Goal: Task Accomplishment & Management: Manage account settings

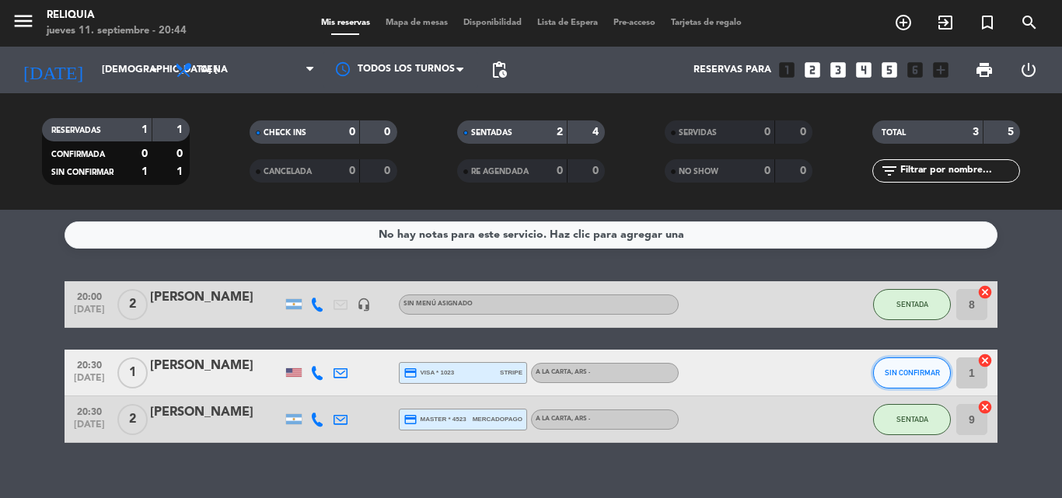
click at [917, 380] on button "SIN CONFIRMAR" at bounding box center [912, 373] width 78 height 31
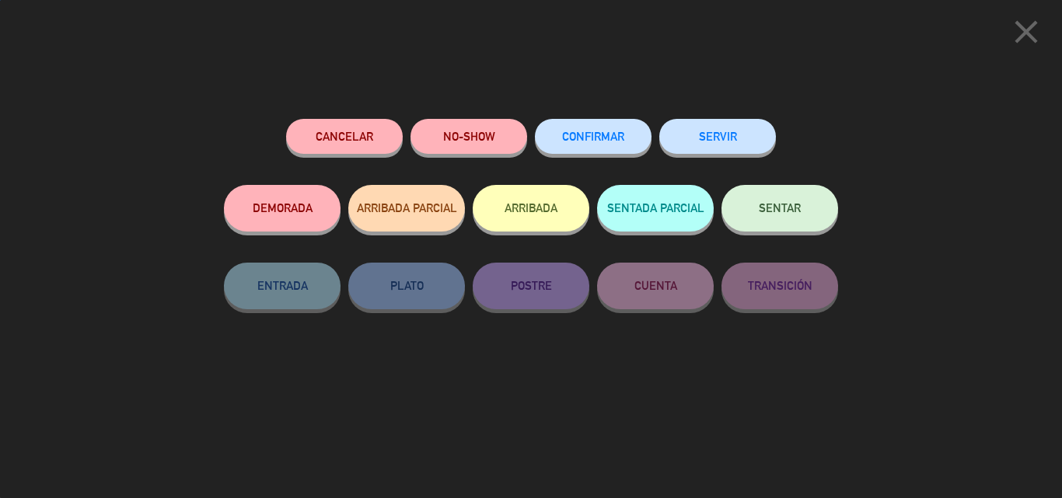
click at [803, 208] on button "SENTAR" at bounding box center [779, 208] width 117 height 47
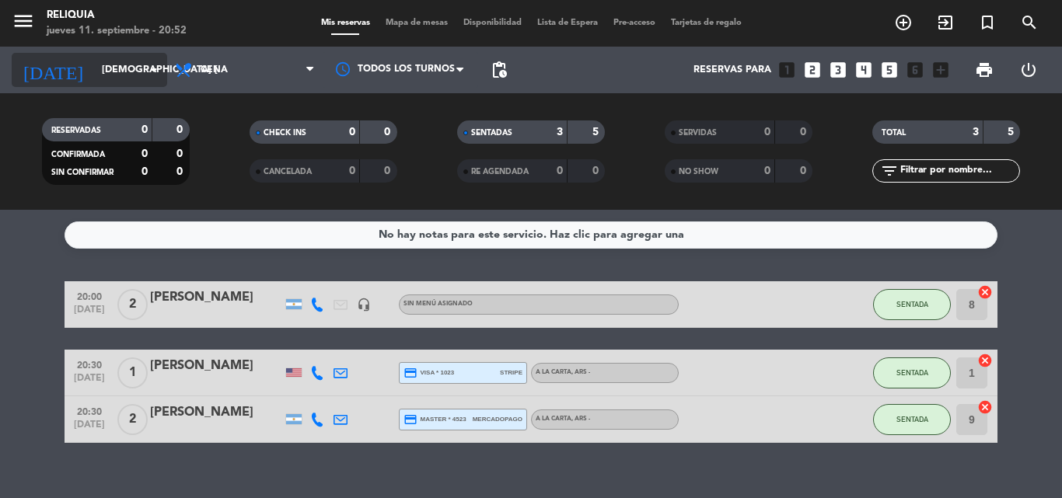
click at [110, 72] on input "[DEMOGRAPHIC_DATA] [DATE]" at bounding box center [159, 70] width 131 height 26
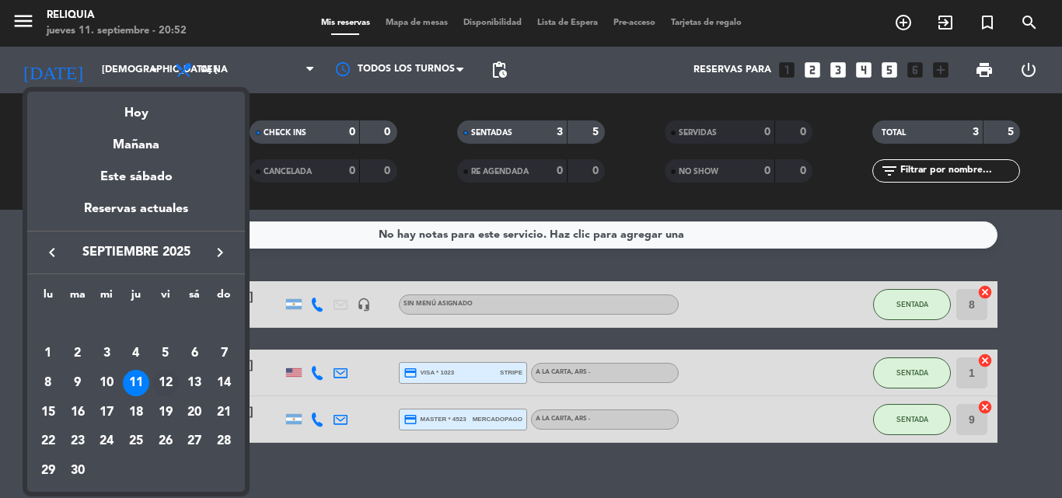
click at [176, 379] on div "12" at bounding box center [165, 383] width 26 height 26
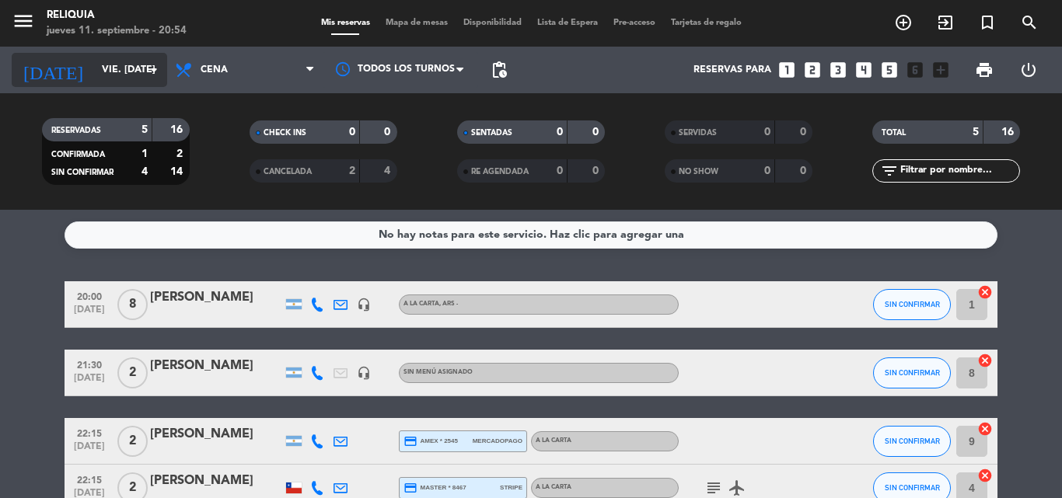
click at [94, 74] on input "vie. [DATE]" at bounding box center [159, 70] width 131 height 26
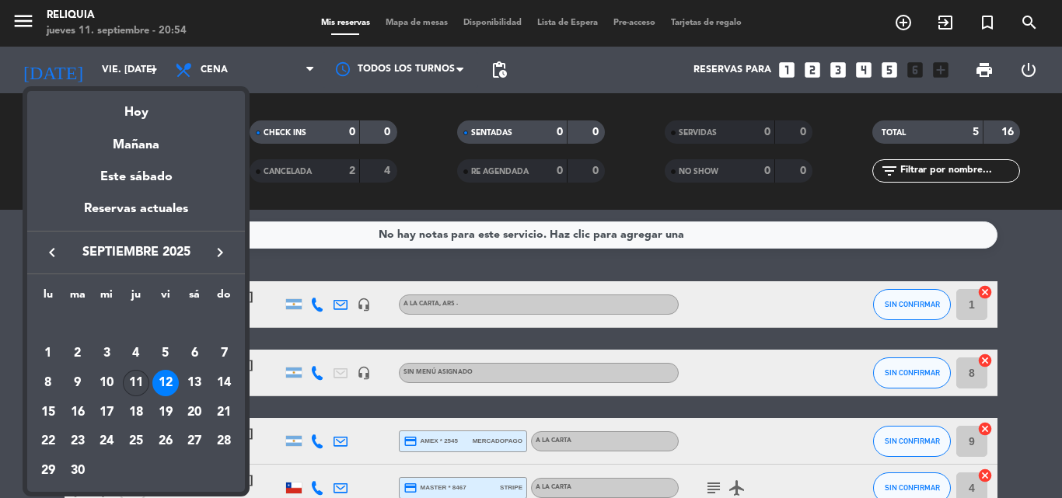
click at [125, 382] on div "11" at bounding box center [136, 383] width 26 height 26
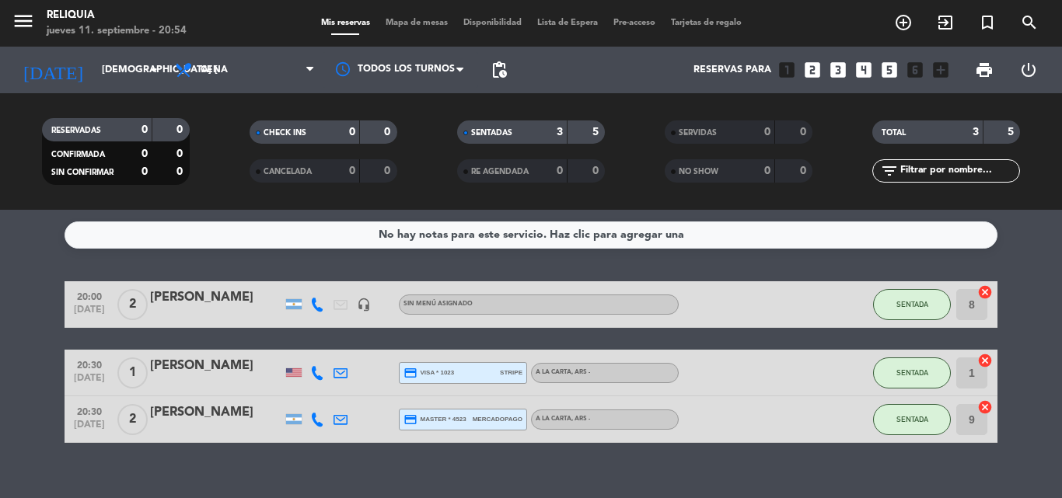
click at [0, 302] on bookings-row "20:00 [DATE] 2 [PERSON_NAME] headset_mic Sin menú asignado SENTADA 8 cancel 20:…" at bounding box center [531, 362] width 1062 height 162
click at [110, 69] on input "[DEMOGRAPHIC_DATA] [DATE]" at bounding box center [159, 70] width 131 height 26
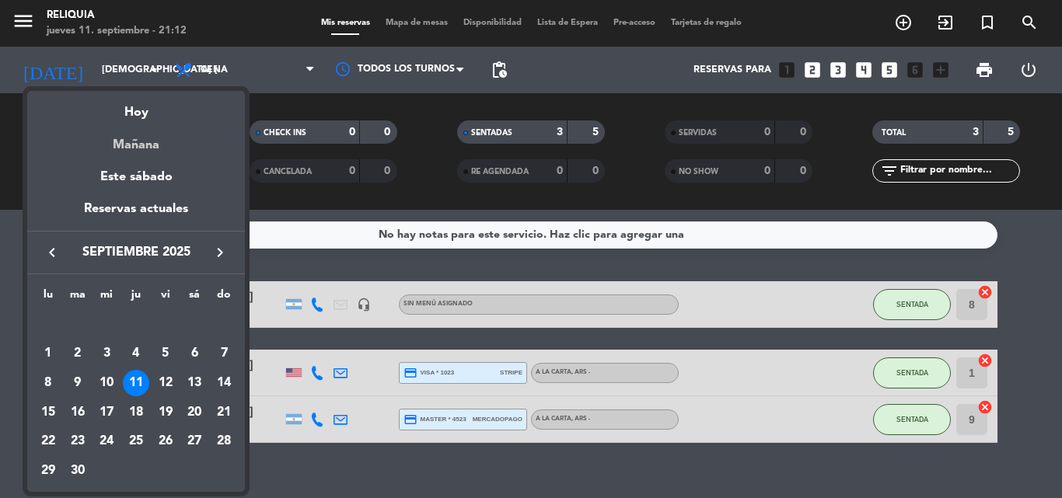
click at [142, 135] on div "Mañana" at bounding box center [136, 140] width 218 height 32
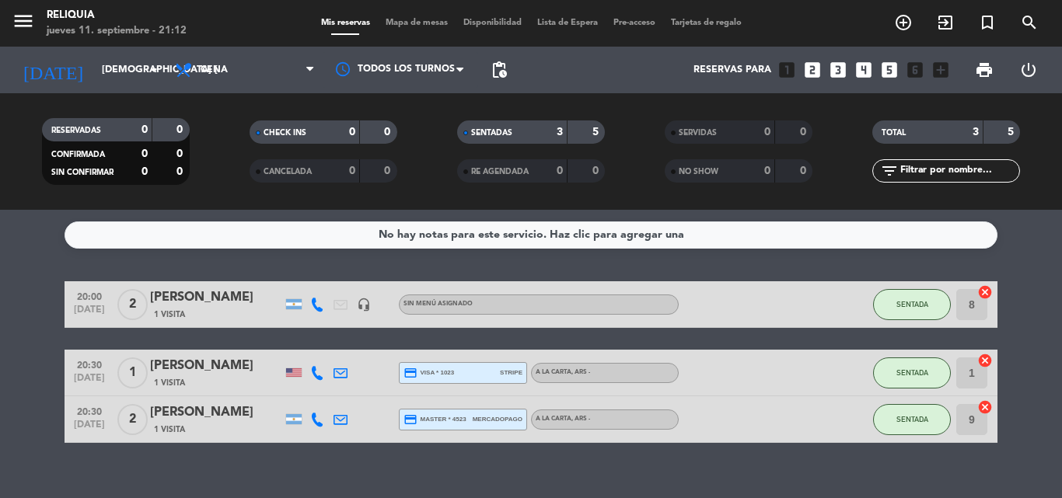
type input "vie. [DATE]"
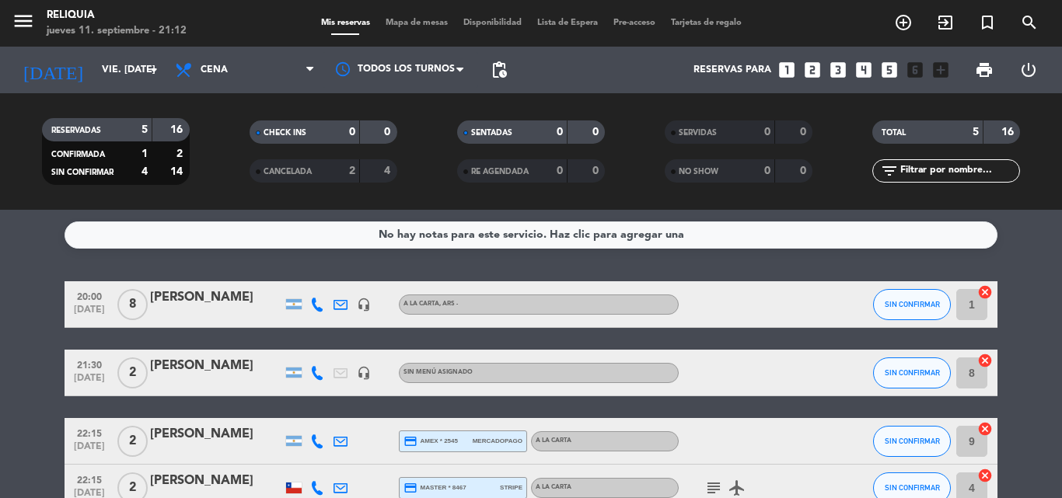
click at [173, 304] on div "[PERSON_NAME]" at bounding box center [216, 298] width 132 height 20
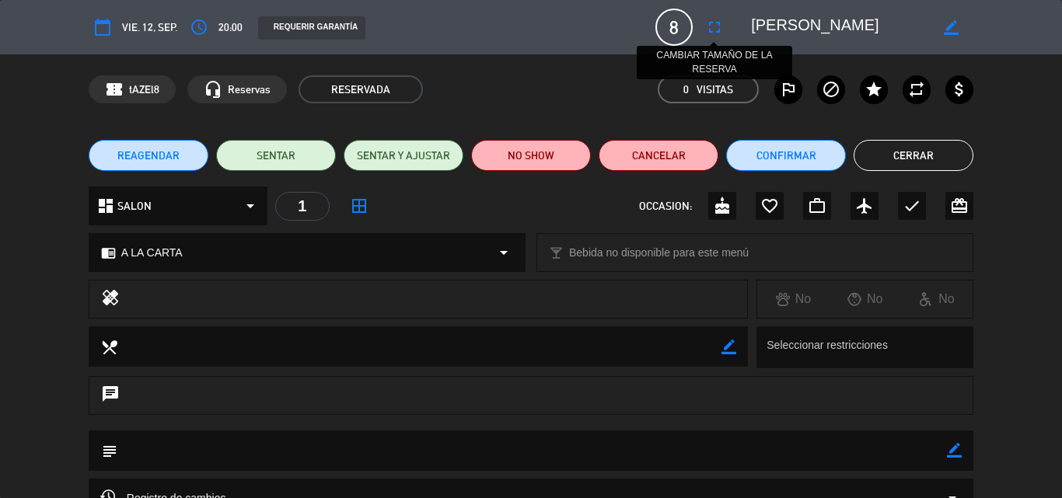
click at [707, 30] on icon "fullscreen" at bounding box center [714, 27] width 19 height 19
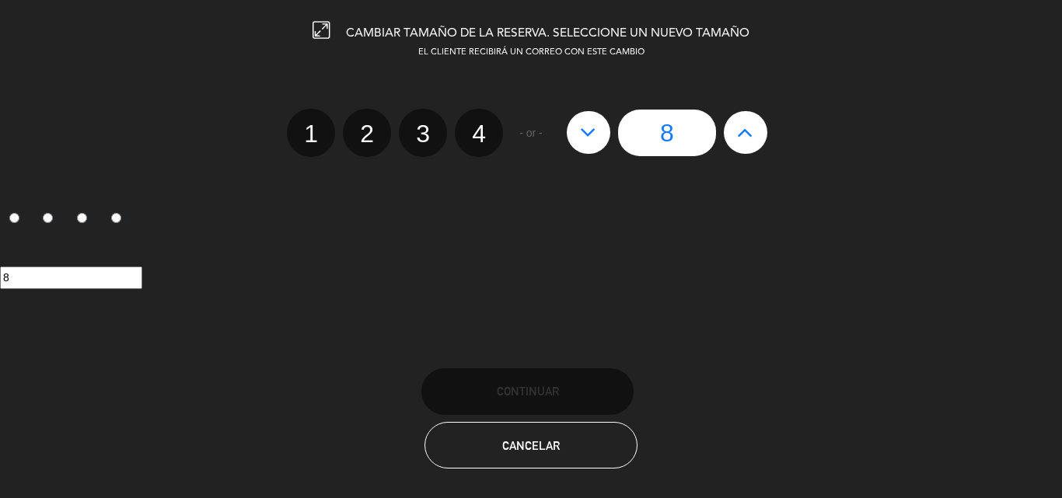
click at [593, 147] on button at bounding box center [589, 132] width 44 height 42
type input "7"
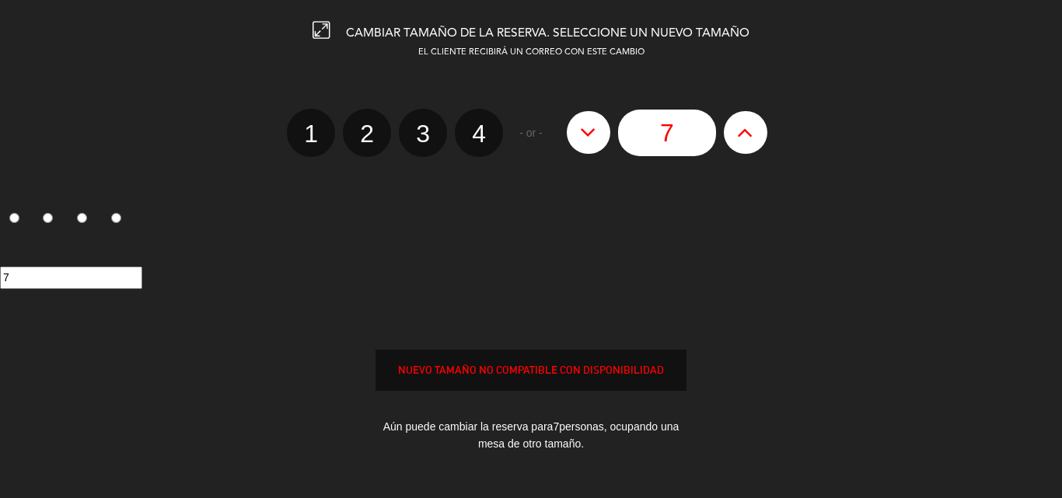
click at [593, 147] on button at bounding box center [589, 132] width 44 height 42
type input "6"
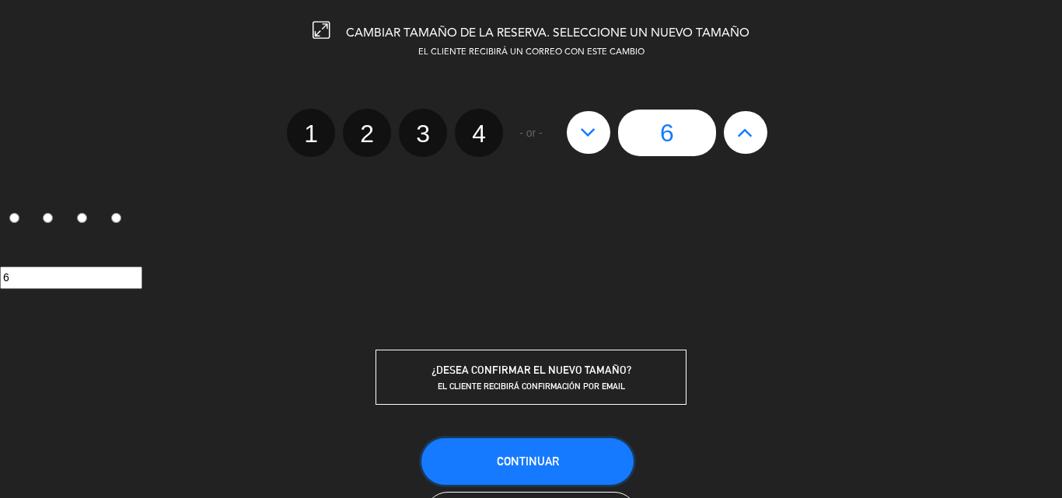
click at [550, 463] on span "Continuar" at bounding box center [528, 461] width 62 height 13
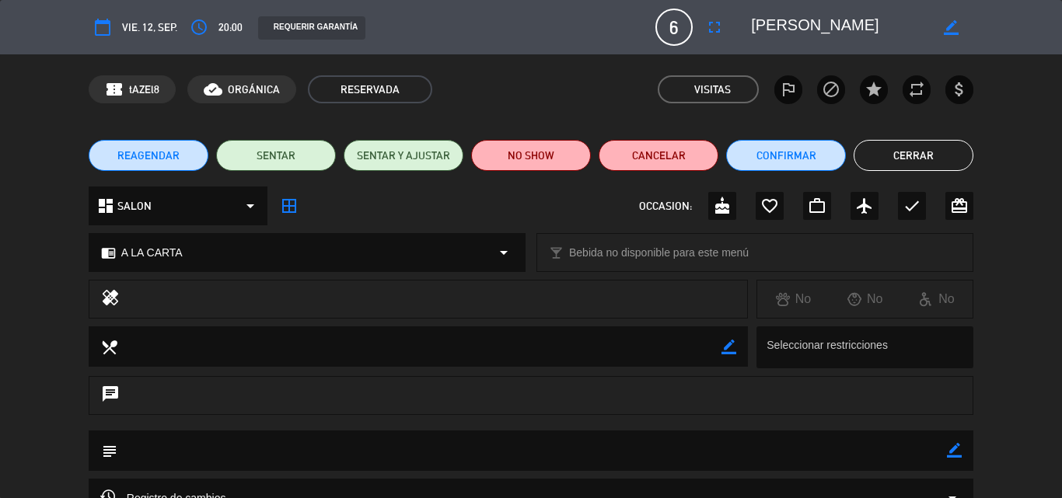
click at [874, 143] on button "Cerrar" at bounding box center [913, 155] width 120 height 31
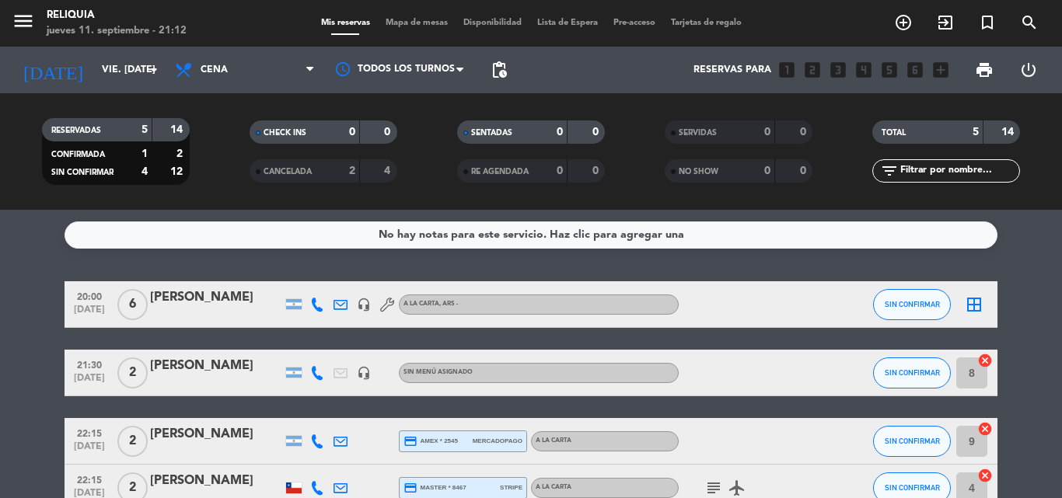
click at [969, 307] on icon "border_all" at bounding box center [974, 304] width 19 height 19
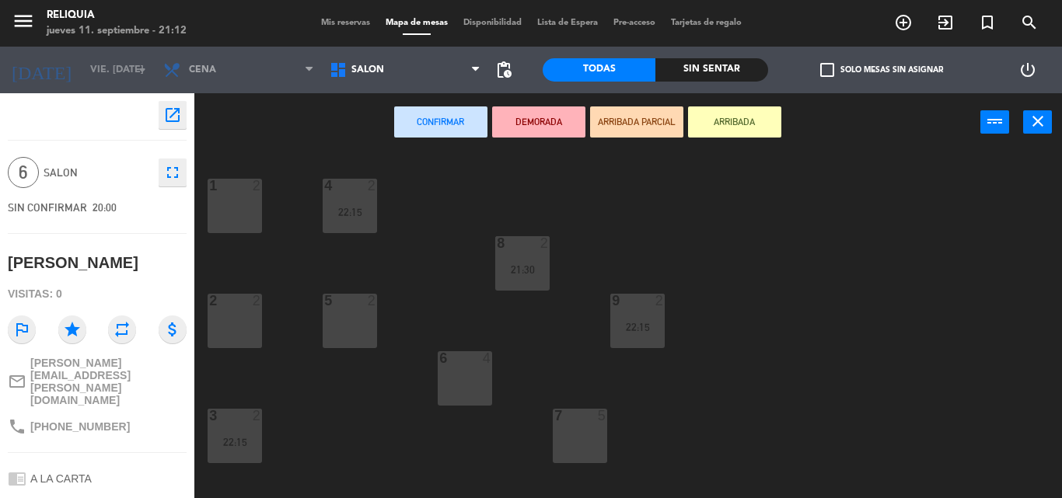
click at [230, 211] on div "1 2" at bounding box center [235, 206] width 54 height 54
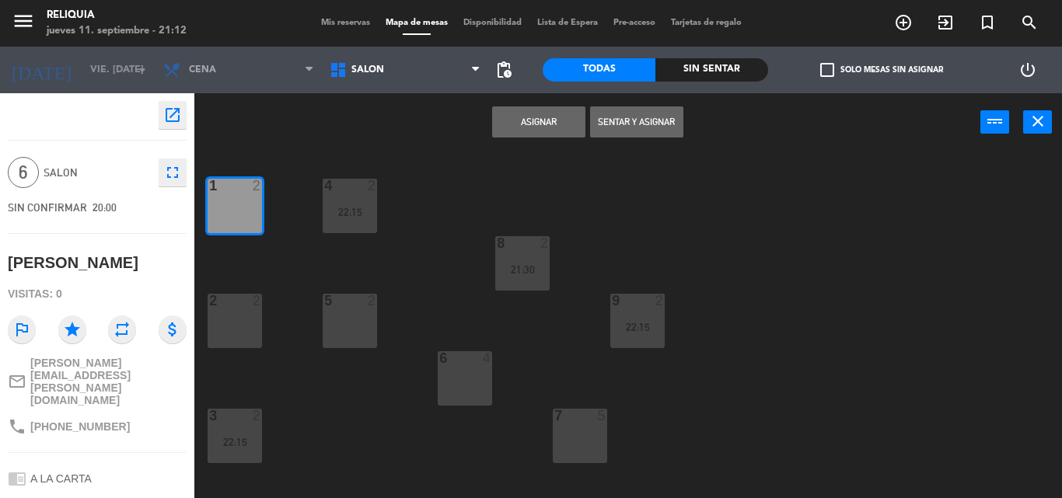
click at [236, 351] on div "1 2 4 2 22:15 8 2 21:30 2 2 5 2 9 2 22:15 6 4 3 2 22:15 7 5" at bounding box center [633, 325] width 857 height 347
click at [225, 461] on div "3 2 22:15" at bounding box center [235, 436] width 54 height 54
click at [231, 288] on div "1 2 4 2 22:15 8 2 21:30 2 2 5 2 9 2 22:15 6 4 3 2 22:15 7 5" at bounding box center [633, 325] width 857 height 347
click at [247, 314] on div "2 2" at bounding box center [235, 321] width 54 height 54
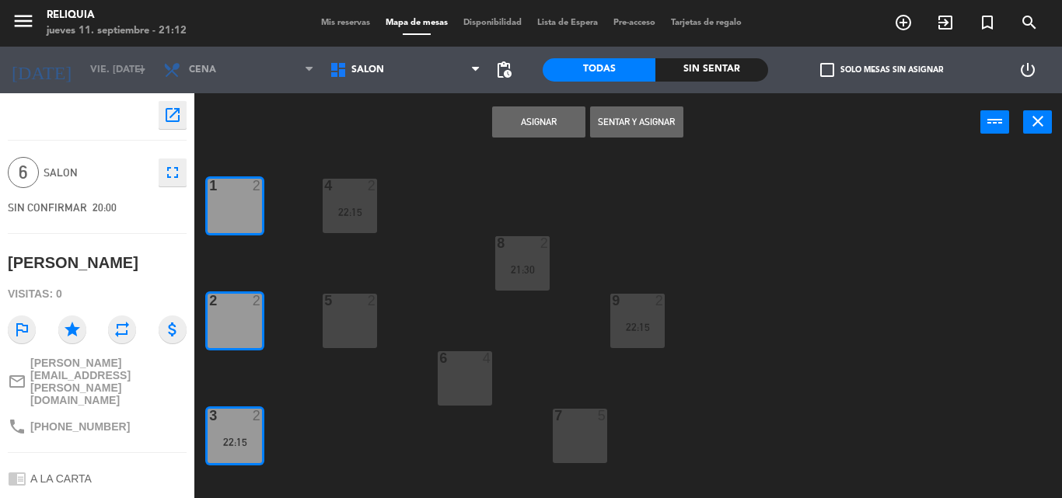
click at [532, 127] on button "Asignar" at bounding box center [538, 121] width 93 height 31
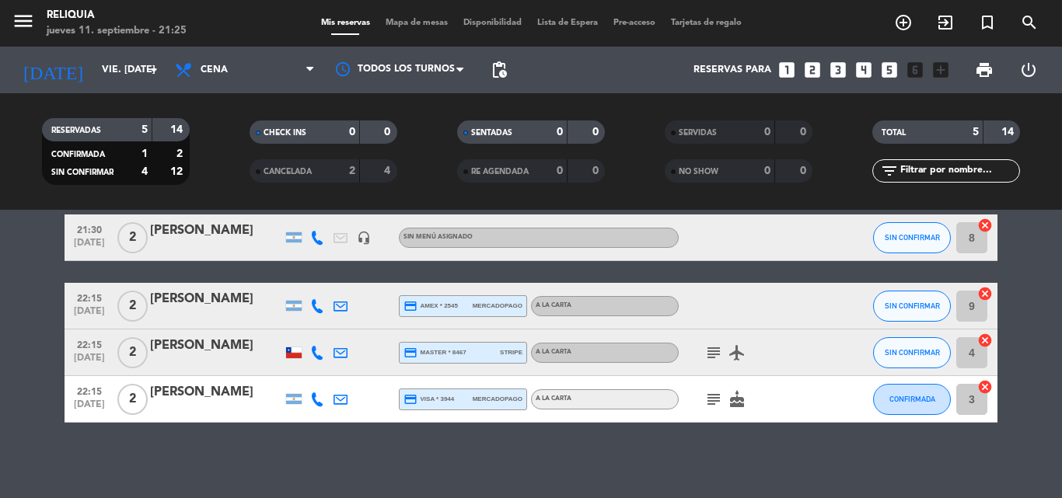
scroll to position [138, 0]
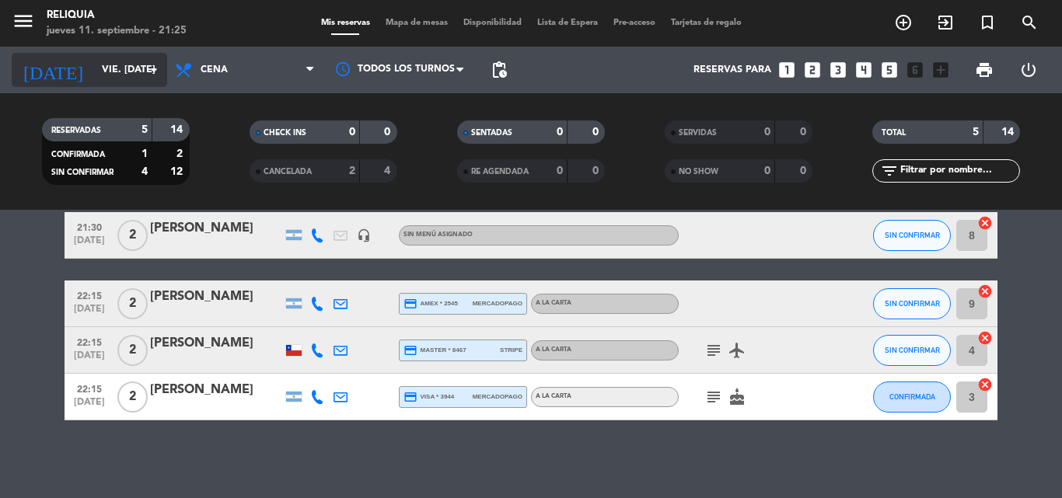
click at [101, 70] on input "vie. [DATE]" at bounding box center [159, 70] width 131 height 26
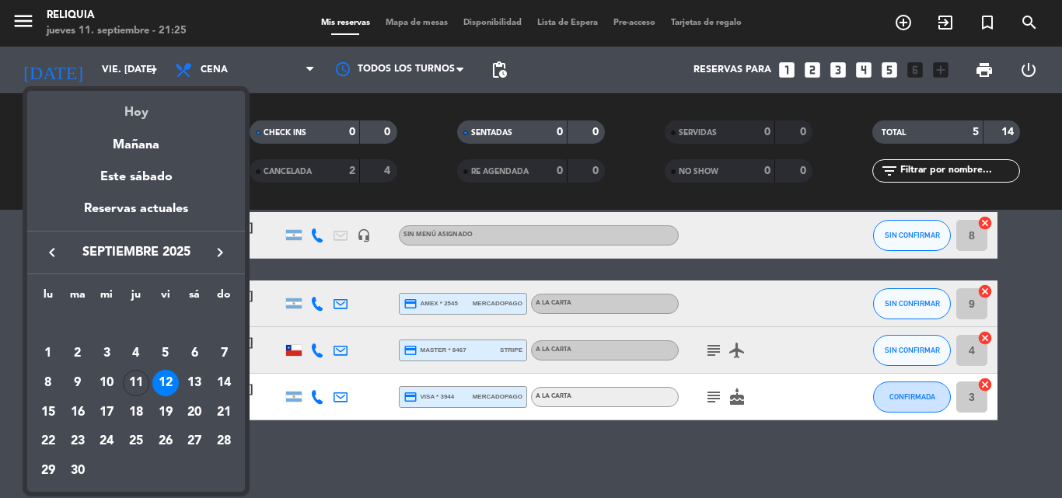
click at [145, 112] on div "Hoy" at bounding box center [136, 107] width 218 height 32
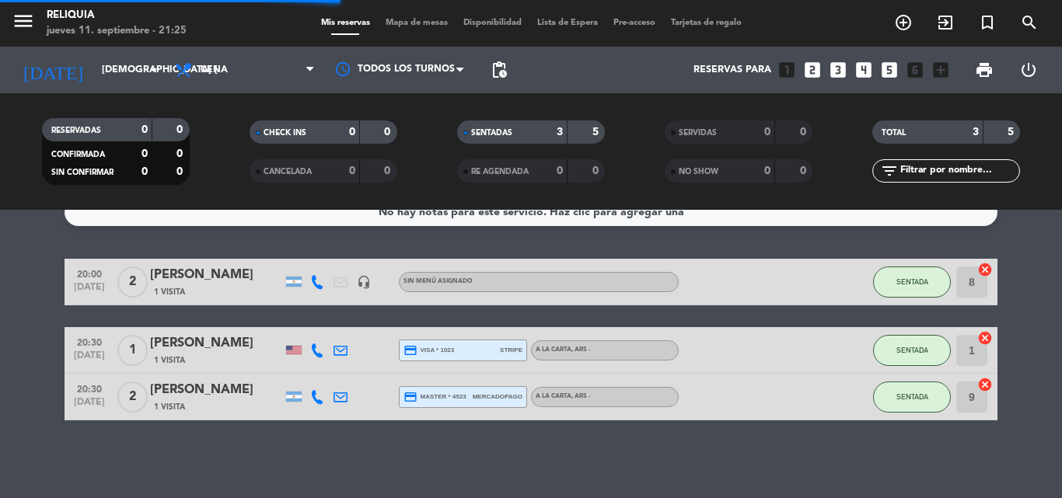
scroll to position [23, 0]
click at [173, 394] on div "[PERSON_NAME]" at bounding box center [216, 390] width 132 height 20
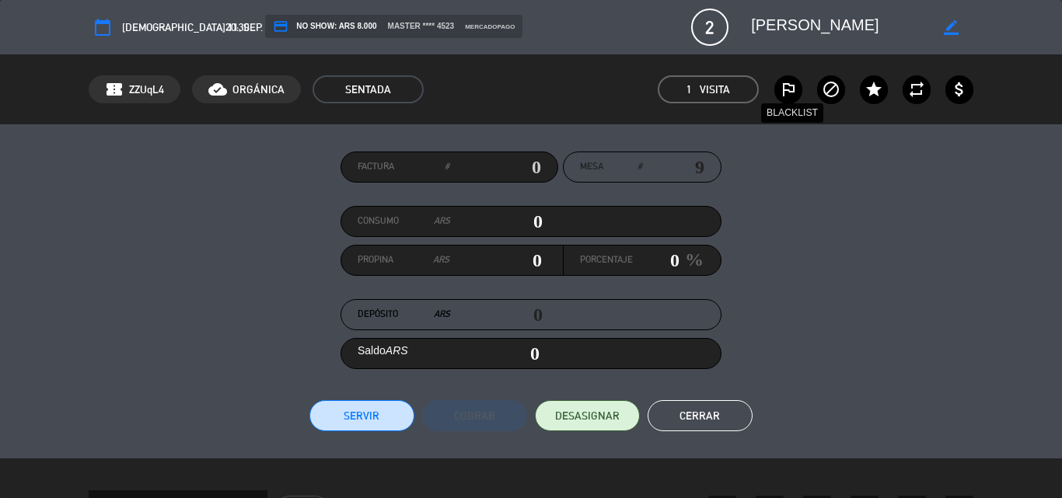
click at [792, 89] on icon "outlined_flag" at bounding box center [788, 89] width 19 height 19
click at [696, 412] on button "Cerrar" at bounding box center [700, 415] width 105 height 31
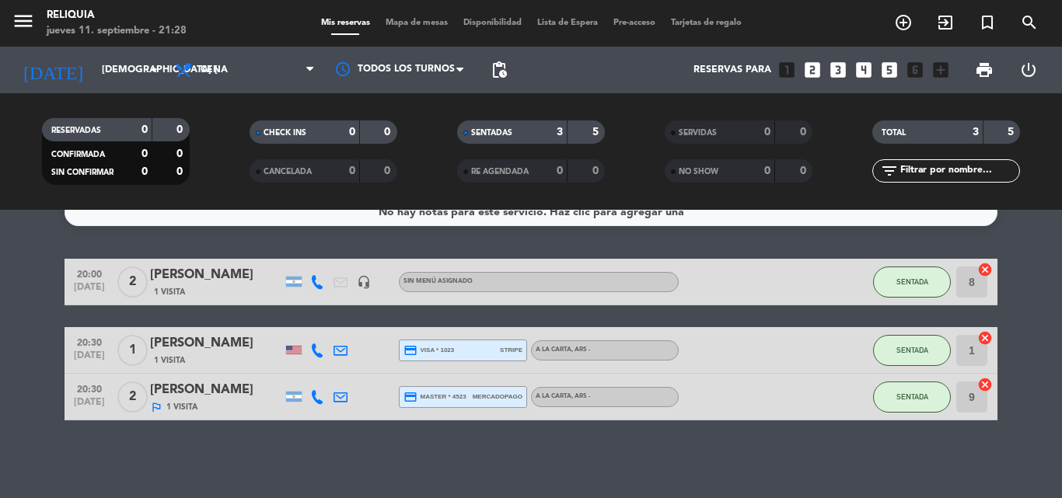
click at [158, 407] on icon "outlined_flag" at bounding box center [156, 407] width 12 height 12
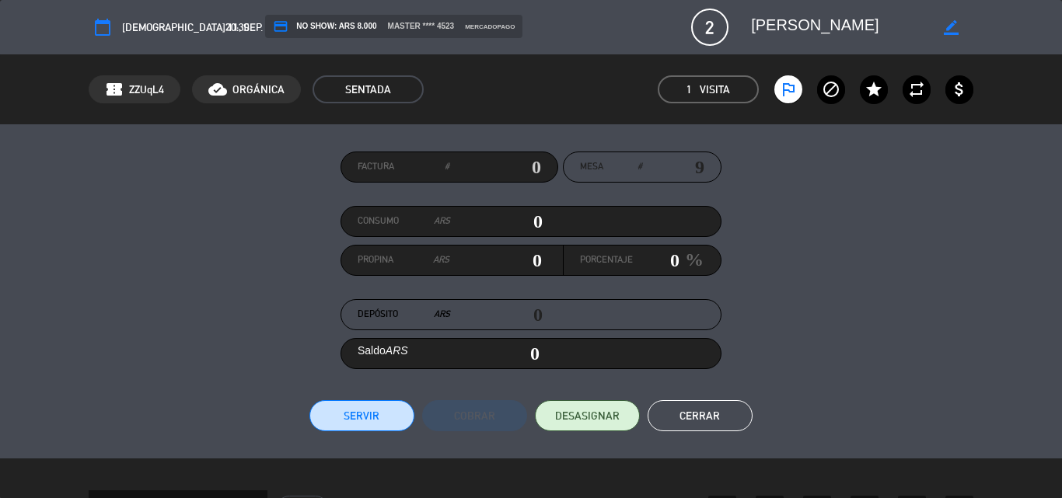
click at [721, 424] on button "Cerrar" at bounding box center [700, 415] width 105 height 31
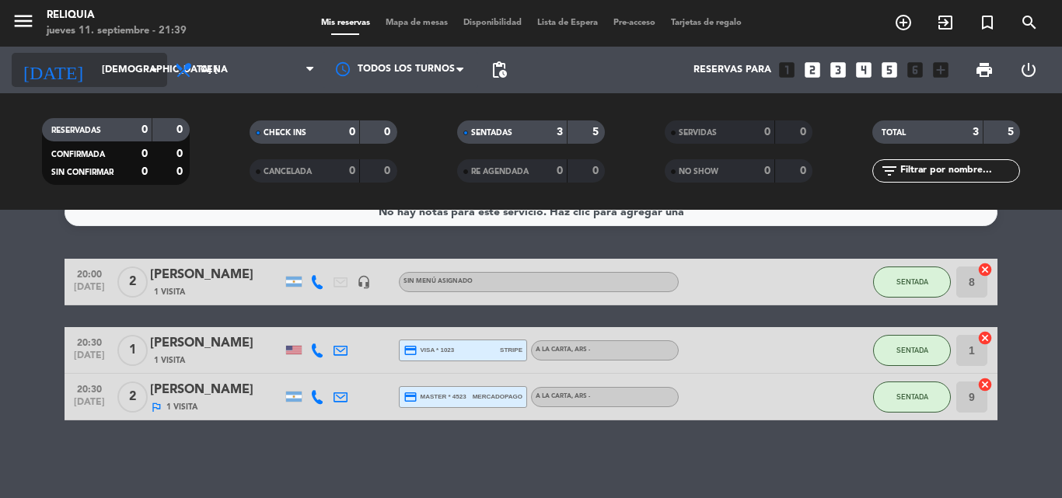
click at [94, 67] on input "[DEMOGRAPHIC_DATA] [DATE]" at bounding box center [159, 70] width 131 height 26
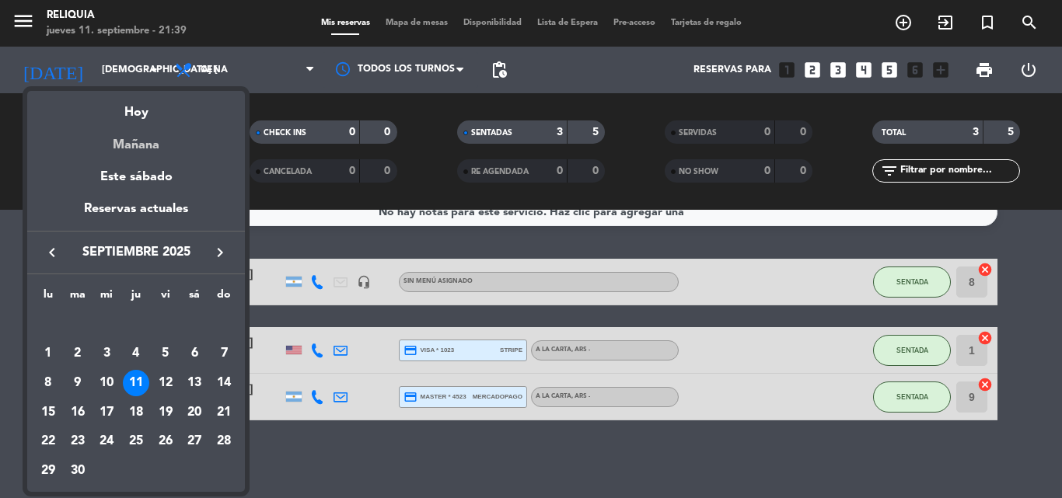
click at [137, 141] on div "Mañana" at bounding box center [136, 140] width 218 height 32
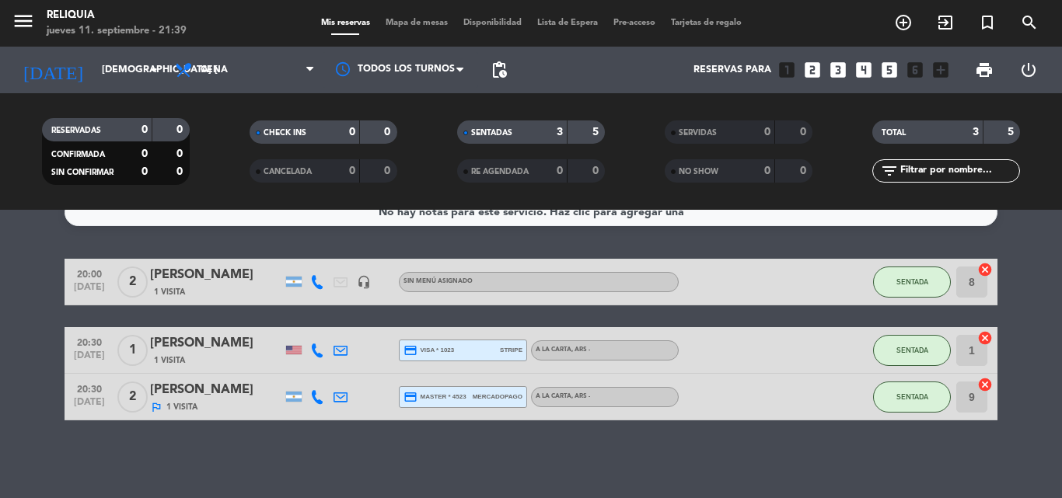
type input "vie. [DATE]"
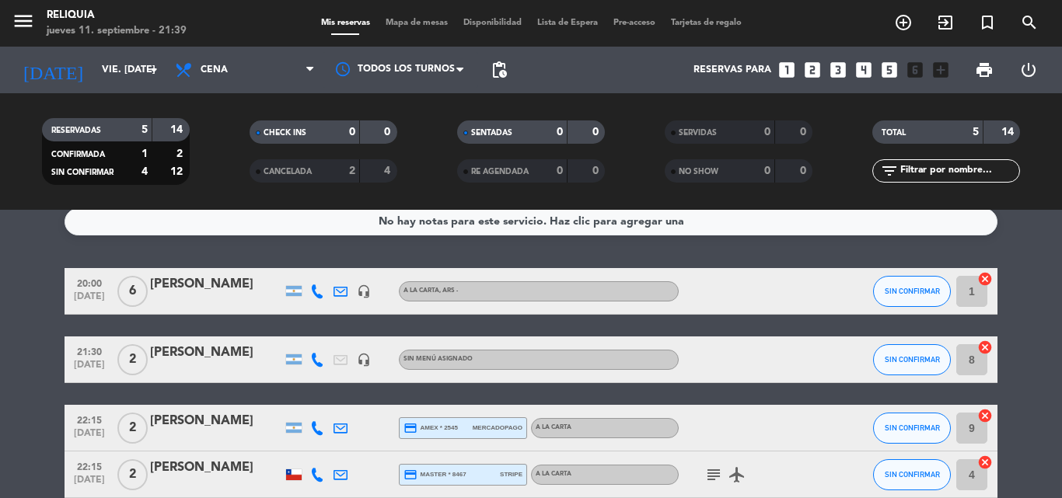
scroll to position [0, 0]
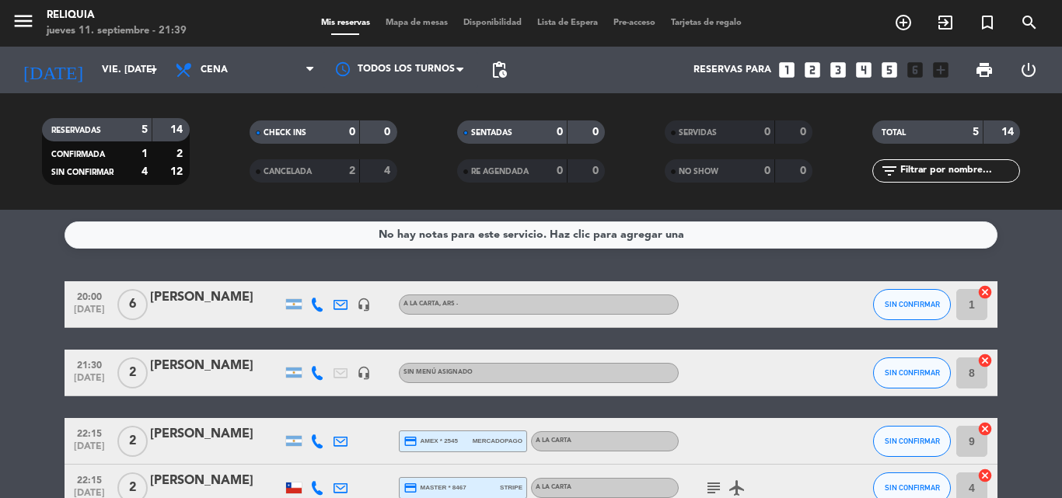
click at [818, 66] on icon "looks_two" at bounding box center [812, 70] width 20 height 20
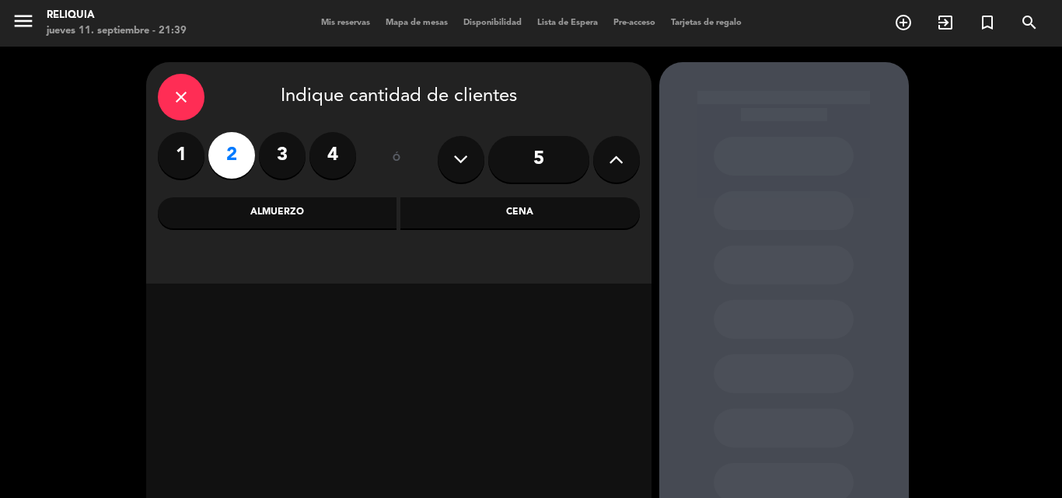
click at [479, 215] on div "Cena" at bounding box center [519, 212] width 239 height 31
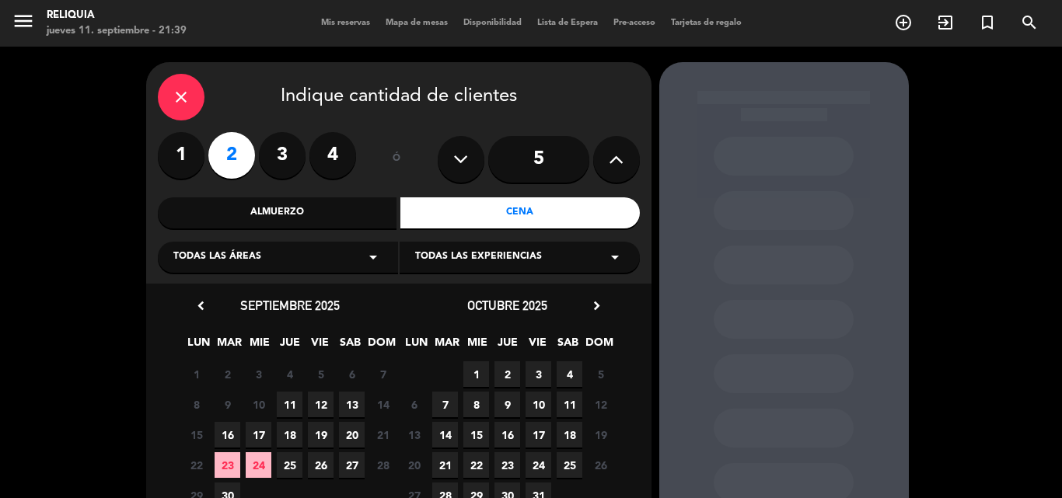
click at [326, 403] on span "12" at bounding box center [321, 405] width 26 height 26
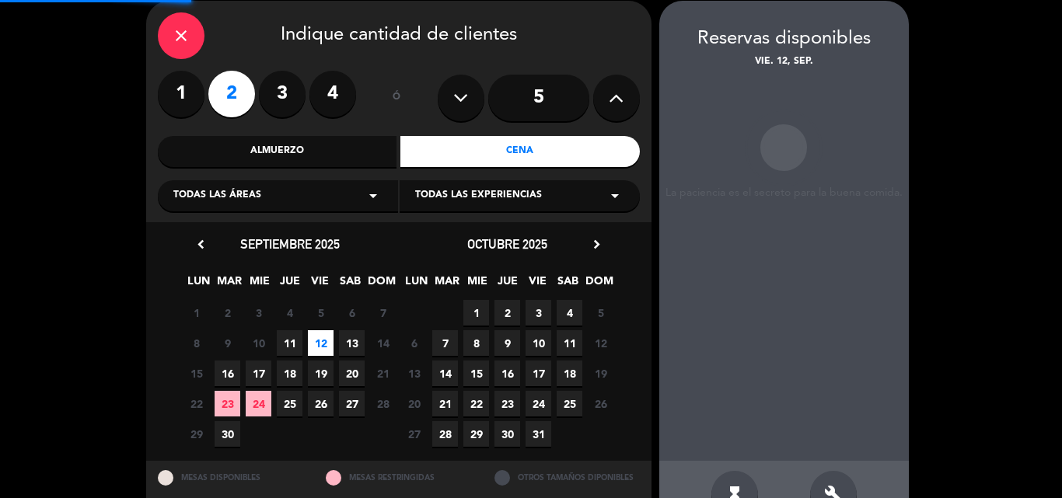
scroll to position [62, 0]
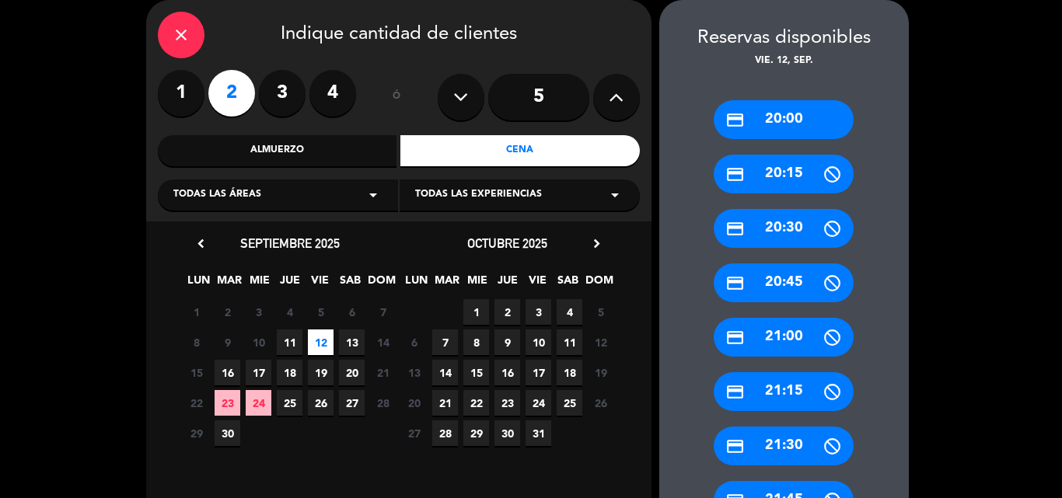
drag, startPoint x: 763, startPoint y: 338, endPoint x: 745, endPoint y: 335, distance: 17.4
click at [761, 339] on div "credit_card 21:00" at bounding box center [784, 337] width 140 height 39
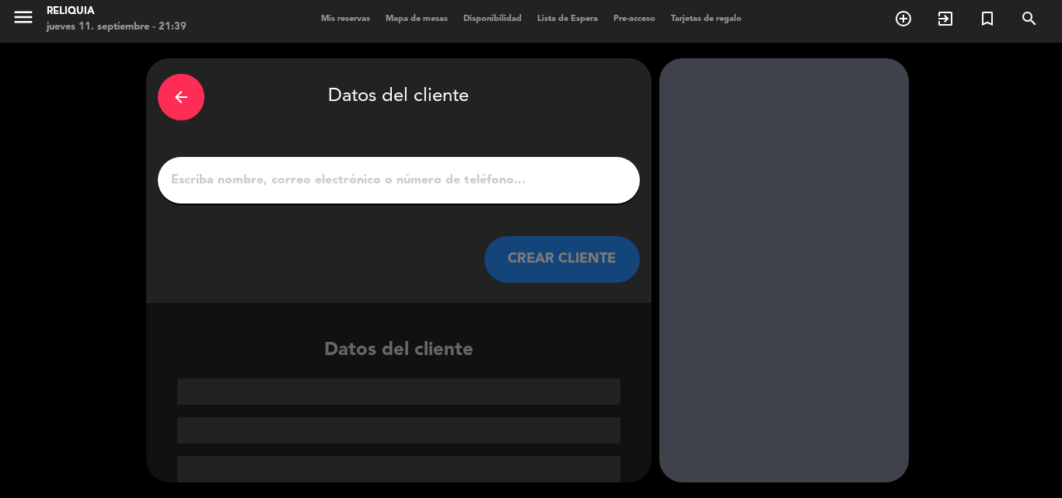
click at [418, 158] on div at bounding box center [399, 180] width 482 height 47
click at [411, 169] on input "1" at bounding box center [398, 180] width 459 height 22
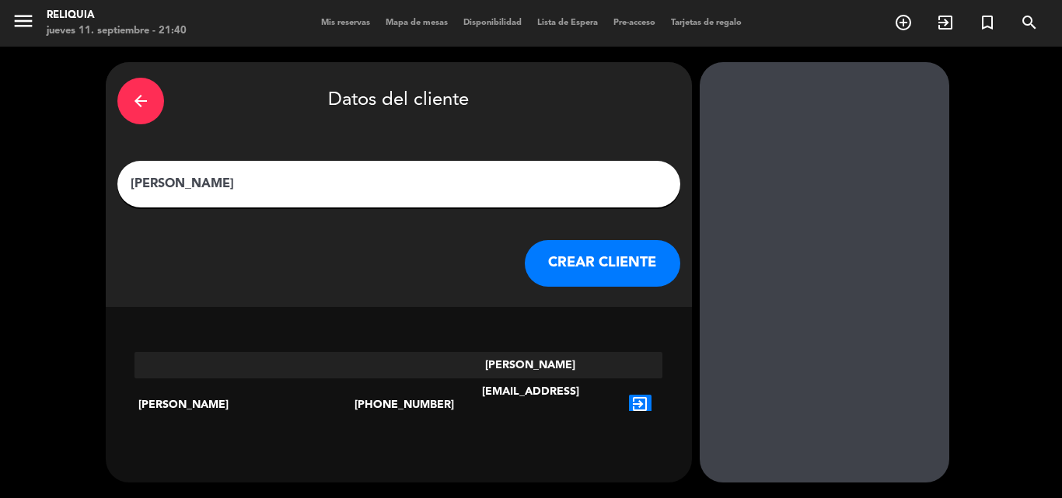
type input "[PERSON_NAME]"
click at [629, 395] on icon "exit_to_app" at bounding box center [640, 405] width 23 height 20
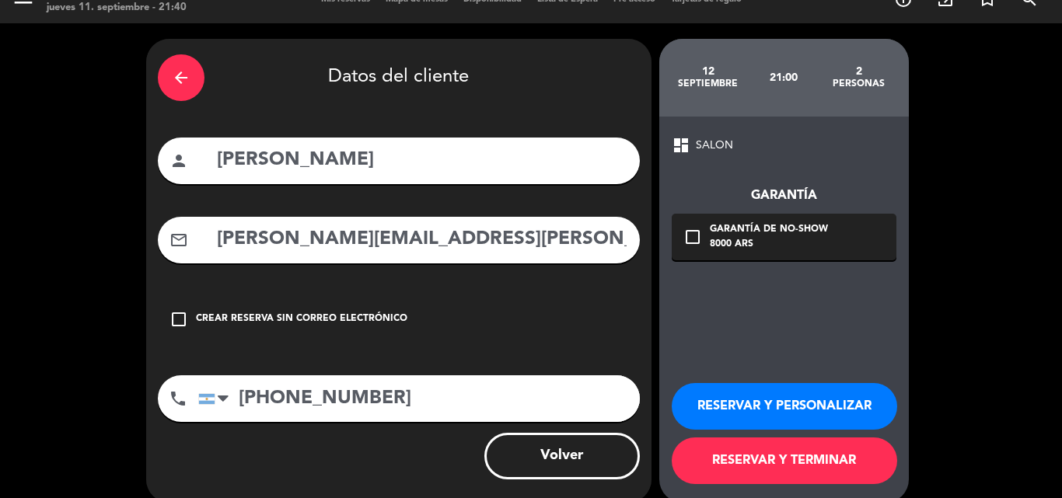
scroll to position [44, 0]
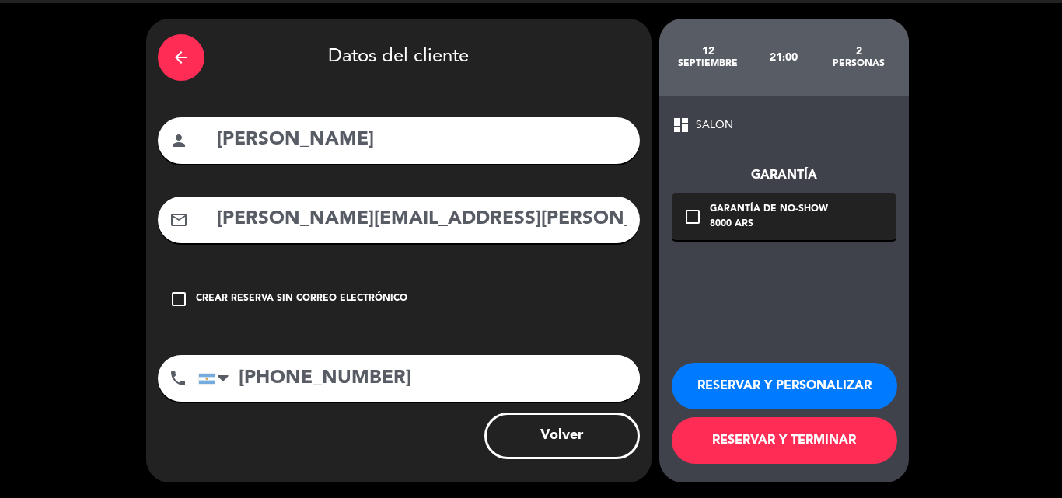
click at [764, 444] on button "RESERVAR Y TERMINAR" at bounding box center [784, 440] width 225 height 47
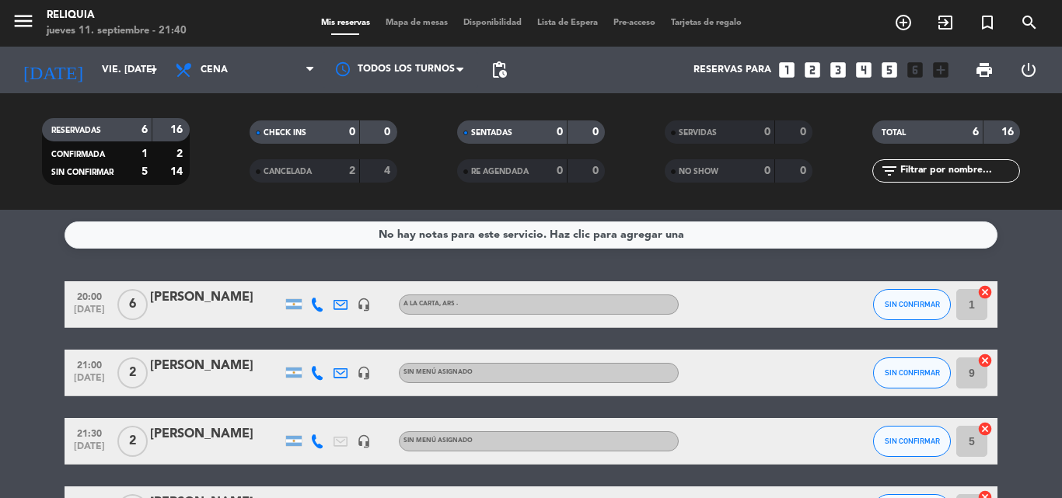
click at [123, 48] on div "[DATE] vie. [DATE] arrow_drop_down" at bounding box center [89, 70] width 155 height 47
click at [124, 76] on input "vie. [DATE]" at bounding box center [159, 70] width 131 height 26
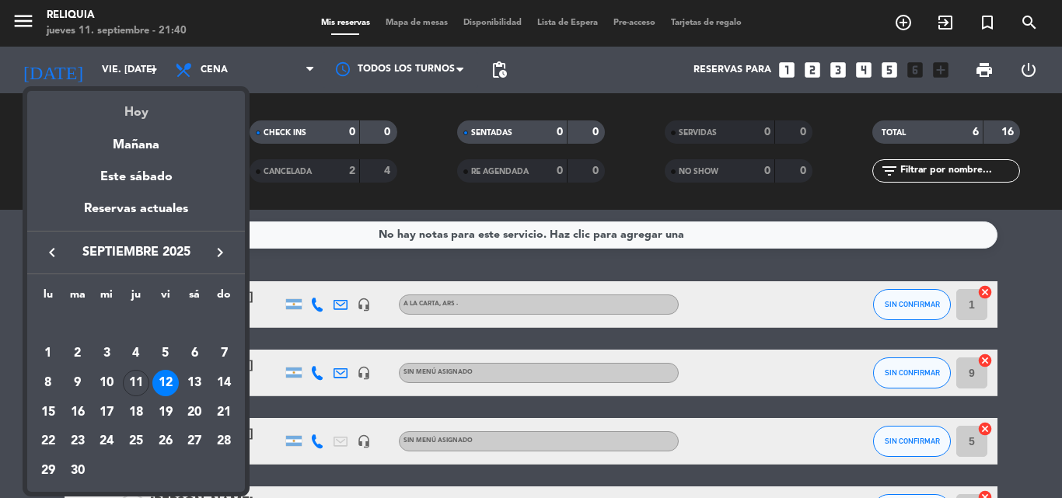
click at [145, 116] on div "Hoy" at bounding box center [136, 107] width 218 height 32
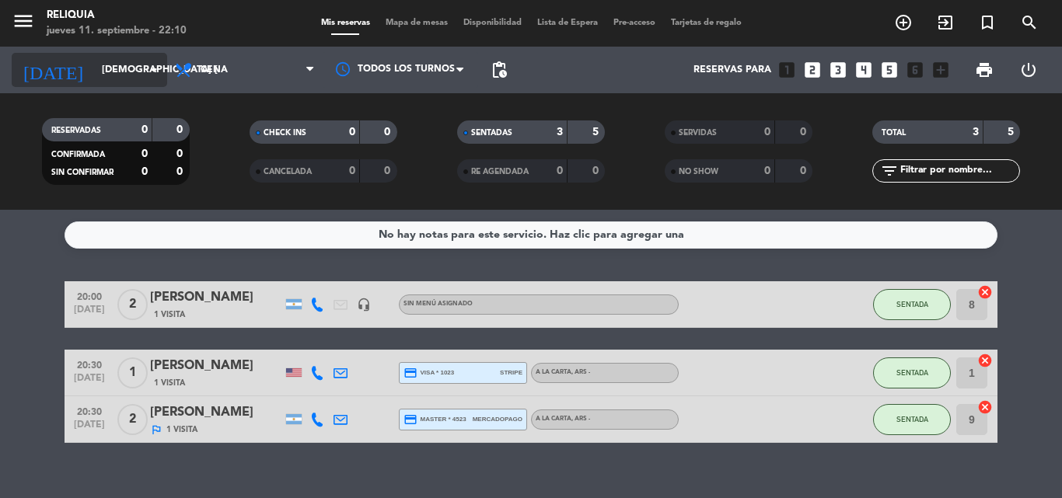
click at [138, 63] on input "[DEMOGRAPHIC_DATA] [DATE]" at bounding box center [159, 70] width 131 height 26
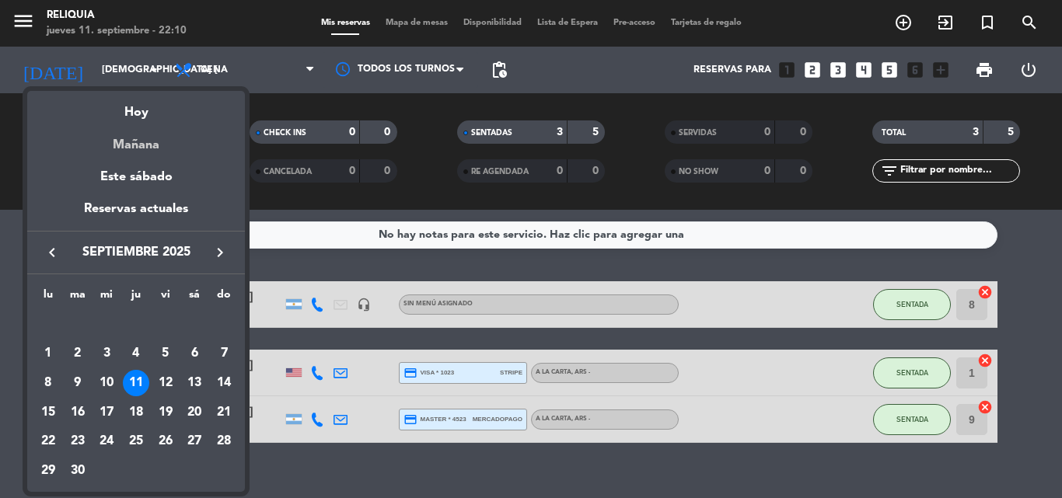
click at [131, 147] on div "Mañana" at bounding box center [136, 140] width 218 height 32
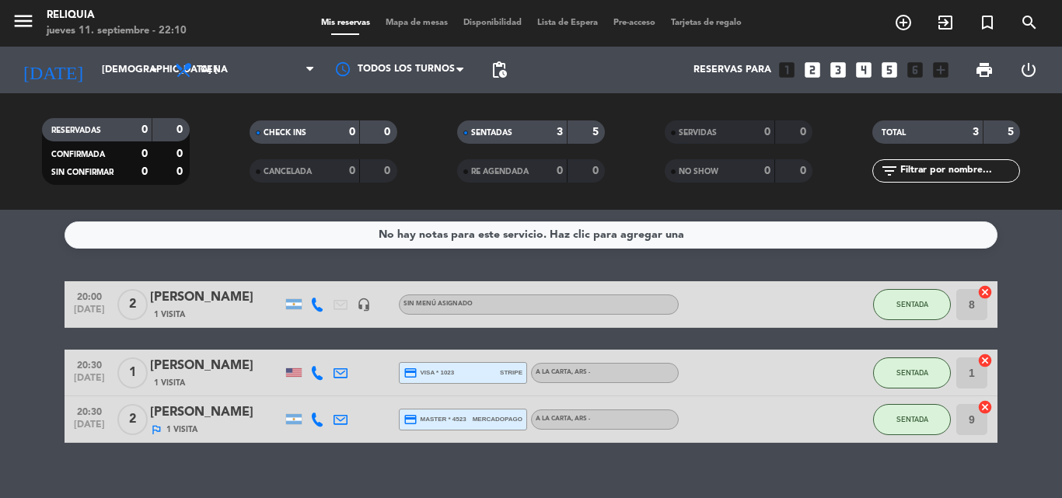
type input "vie. [DATE]"
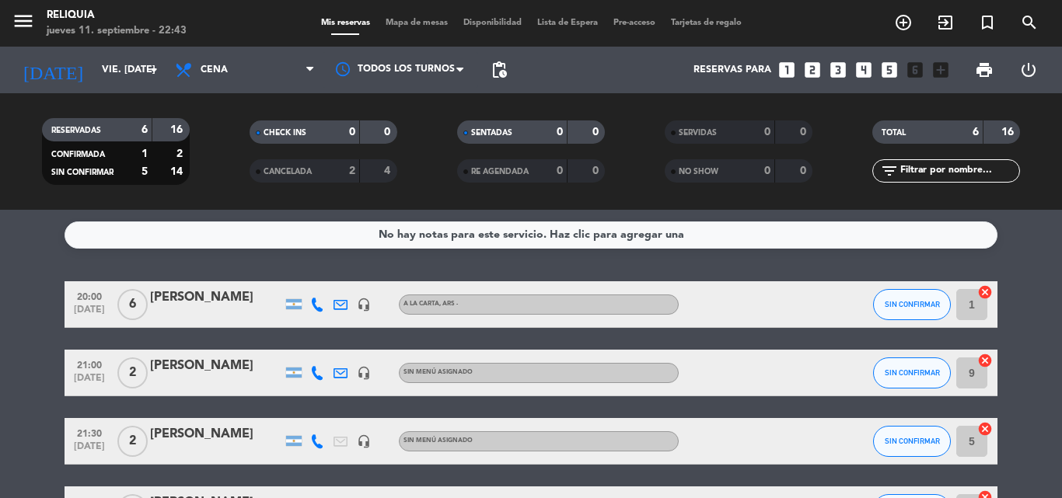
click at [215, 435] on div "[PERSON_NAME]" at bounding box center [216, 434] width 132 height 20
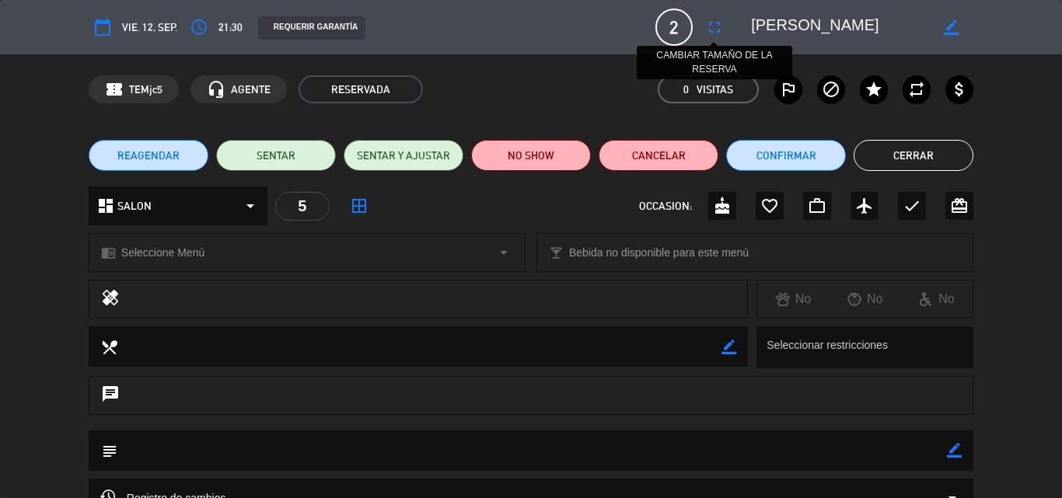
click at [719, 26] on icon "fullscreen" at bounding box center [714, 27] width 19 height 19
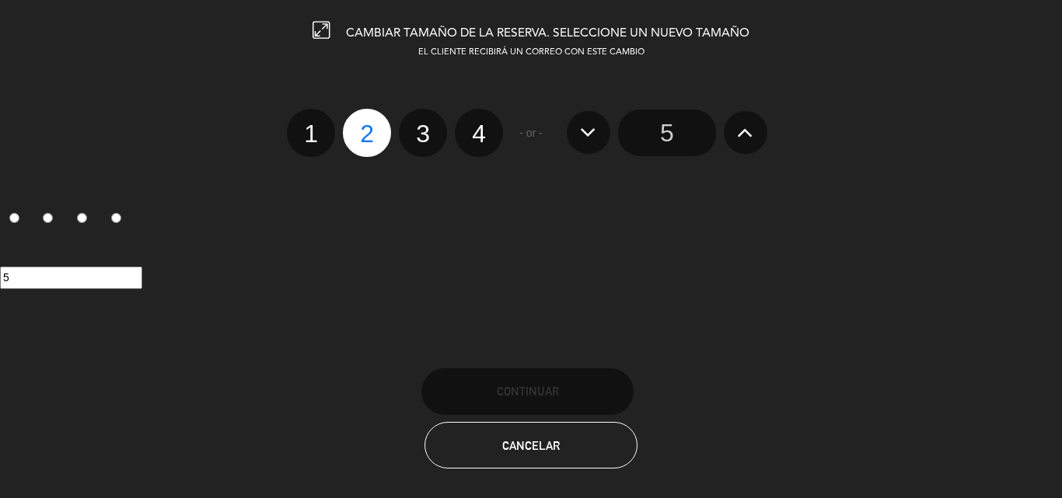
click at [471, 141] on label "4" at bounding box center [479, 133] width 48 height 48
click at [472, 125] on input "4" at bounding box center [477, 120] width 10 height 10
radio input "true"
radio input "false"
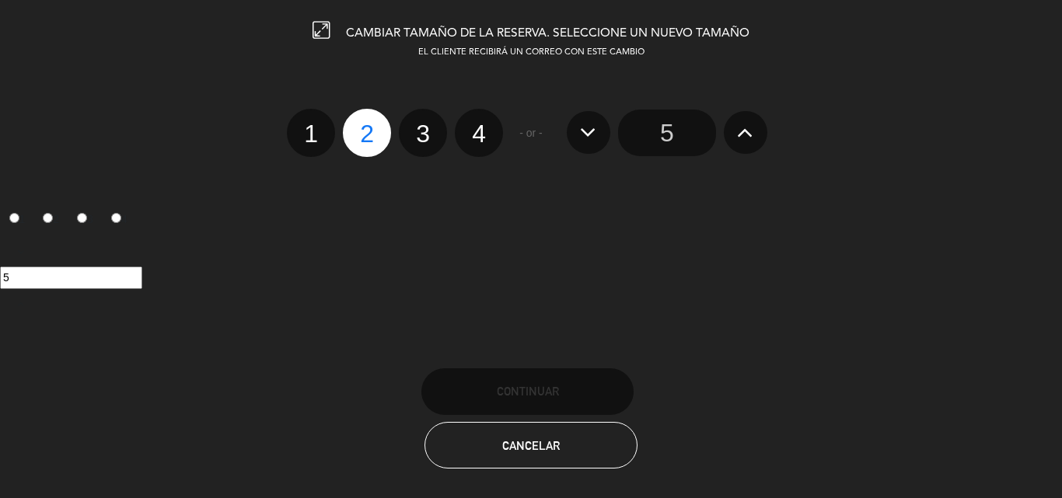
radio input "false"
radio input "true"
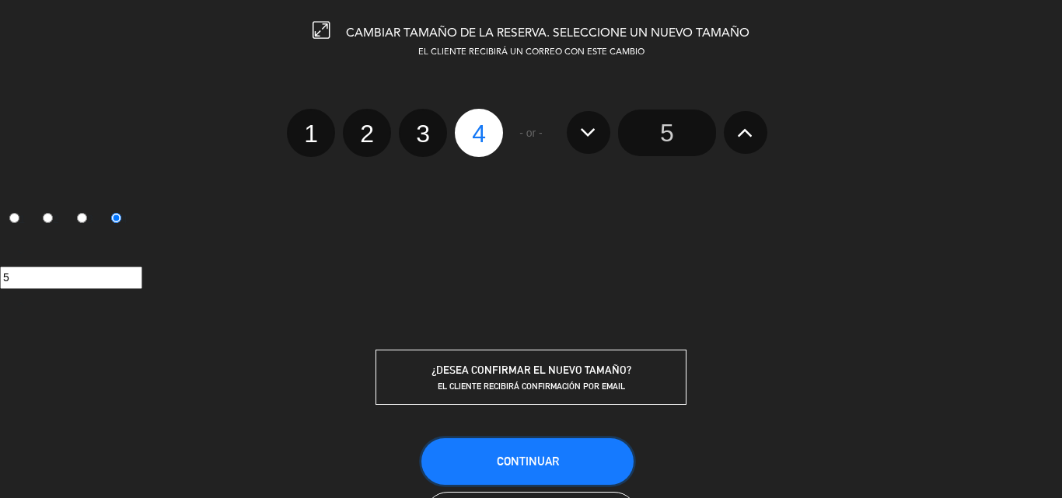
click at [490, 464] on button "Continuar" at bounding box center [527, 461] width 212 height 47
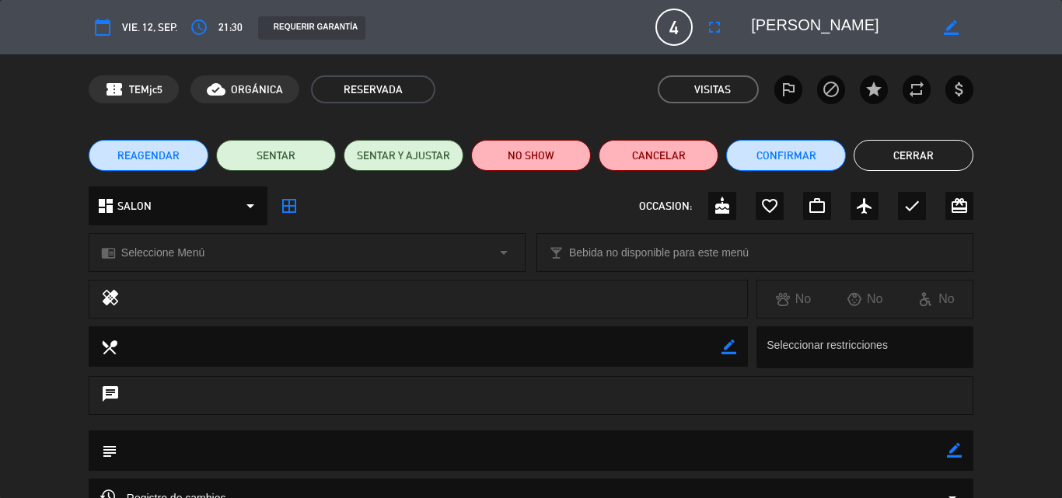
click at [906, 151] on button "Cerrar" at bounding box center [913, 155] width 120 height 31
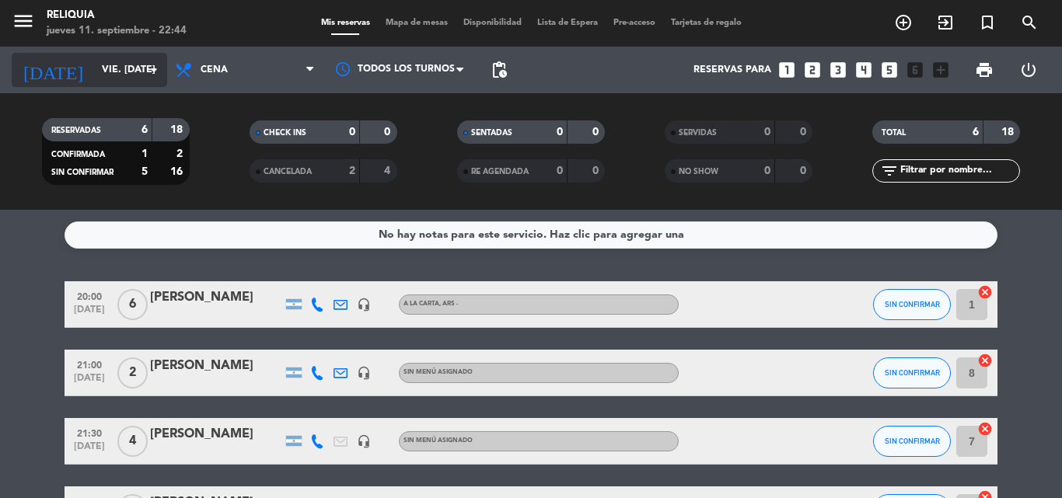
click at [94, 76] on input "vie. [DATE]" at bounding box center [159, 70] width 131 height 26
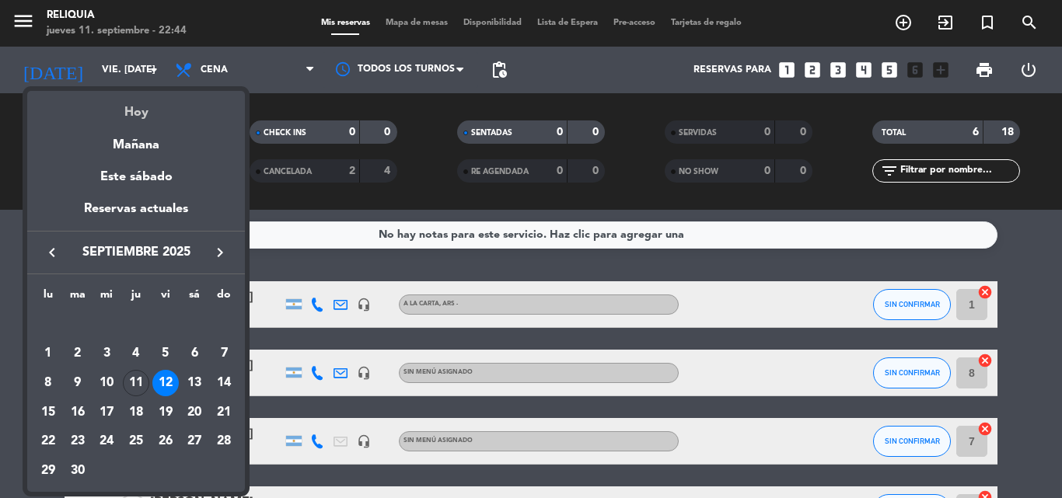
click at [121, 103] on div "Hoy" at bounding box center [136, 107] width 218 height 32
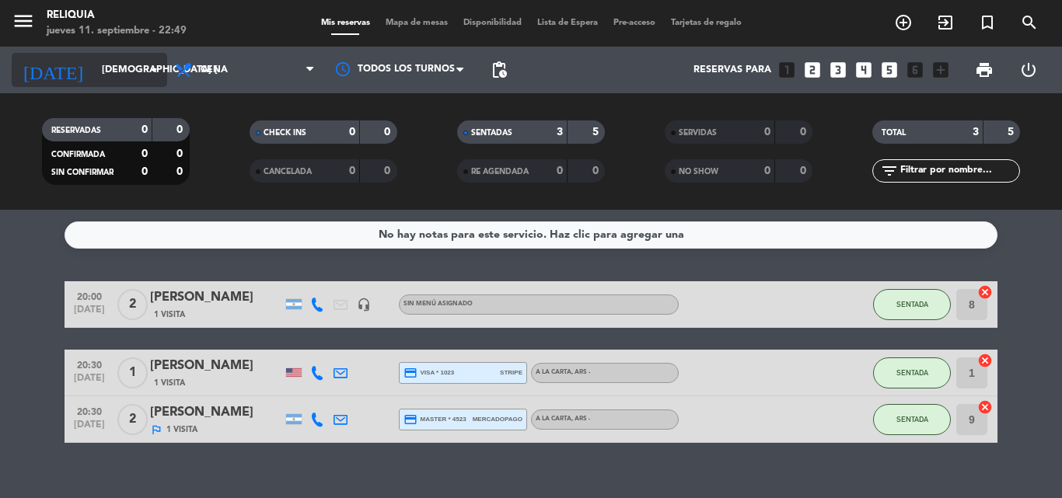
click at [94, 64] on input "[DEMOGRAPHIC_DATA] [DATE]" at bounding box center [159, 70] width 131 height 26
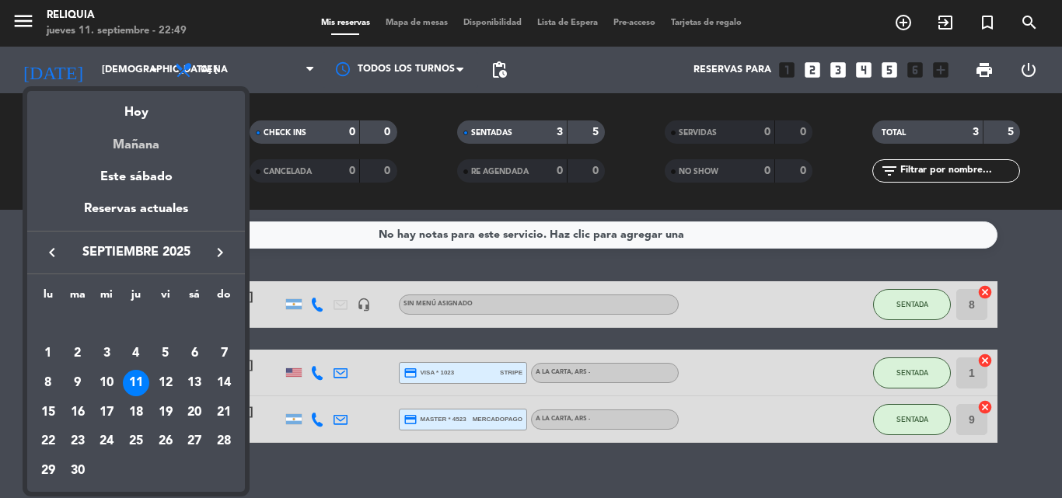
click at [145, 134] on div "Mañana" at bounding box center [136, 140] width 218 height 32
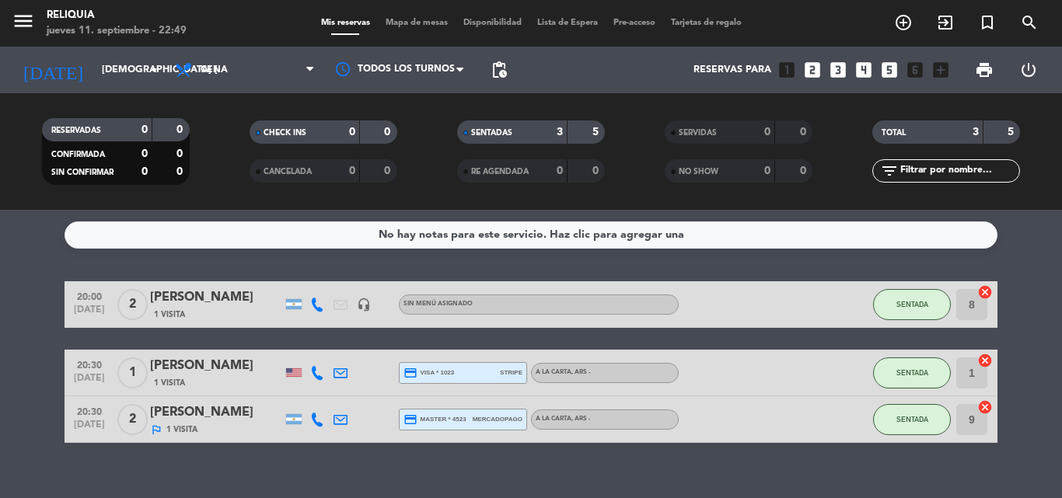
type input "vie. [DATE]"
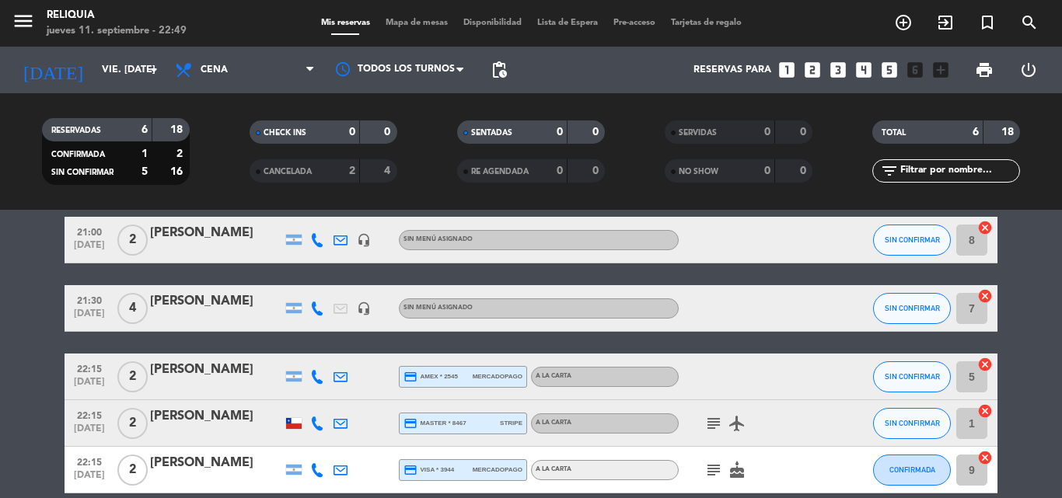
scroll to position [155, 0]
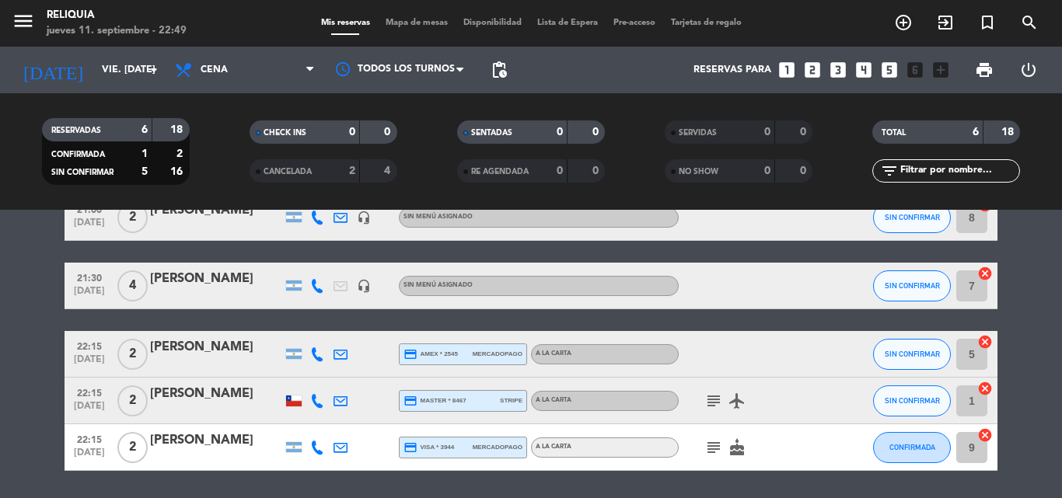
click at [708, 449] on icon "subject" at bounding box center [713, 447] width 19 height 19
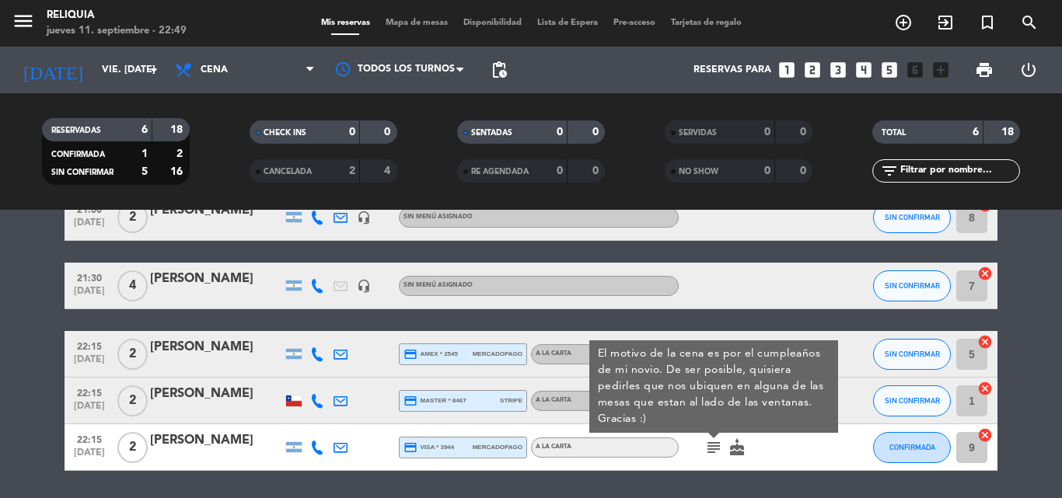
click at [708, 449] on icon "subject" at bounding box center [713, 447] width 19 height 19
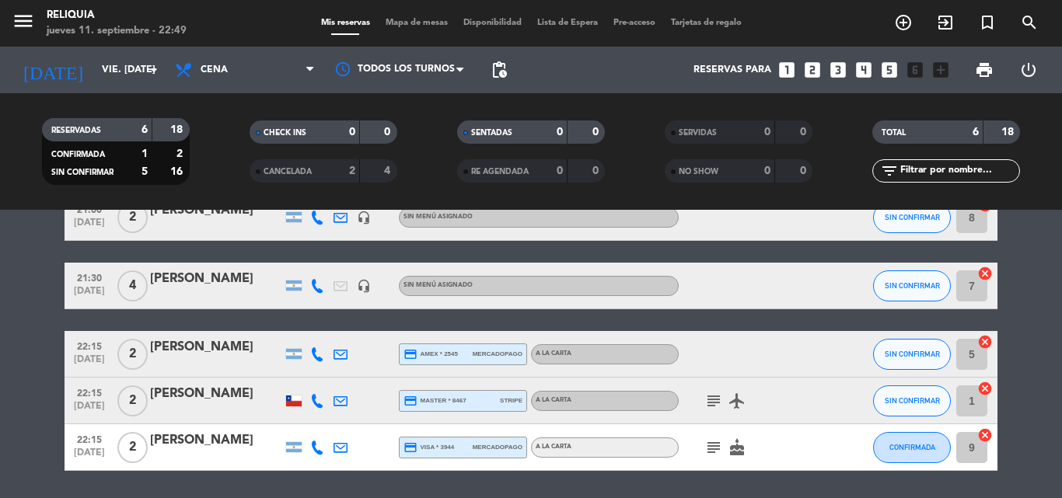
scroll to position [0, 0]
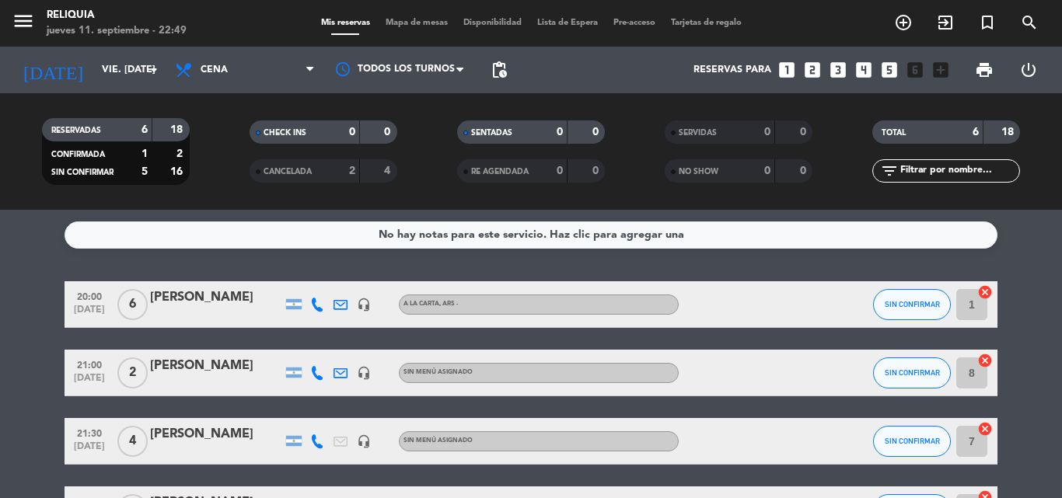
drag, startPoint x: 235, startPoint y: 432, endPoint x: 141, endPoint y: 427, distance: 93.4
click at [141, 427] on div "21:30 [DATE] 4 [PERSON_NAME] headset_mic Sin menú asignado SIN CONFIRMAR 7 canc…" at bounding box center [531, 441] width 933 height 47
click at [0, 358] on bookings-row "20:00 [DATE] 6 [PERSON_NAME] headset_mic A LA CARTA , ARS - SIN CONFIRMAR 1 can…" at bounding box center [531, 453] width 1062 height 345
